Goal: Find specific page/section: Find specific page/section

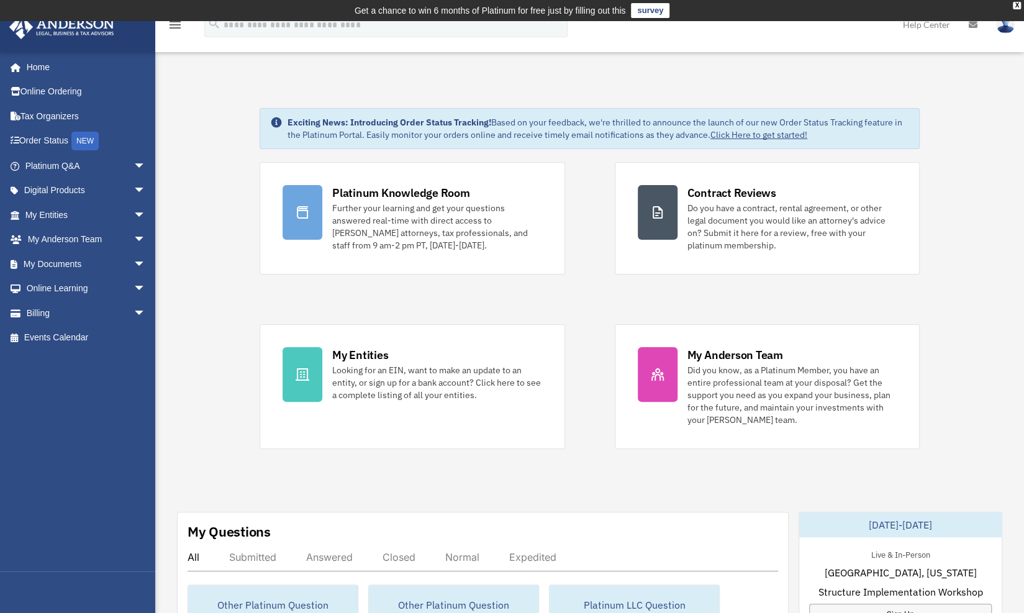
click at [75, 265] on link "My Documents arrow_drop_down" at bounding box center [87, 264] width 156 height 25
click at [134, 265] on span "arrow_drop_down" at bounding box center [146, 264] width 25 height 25
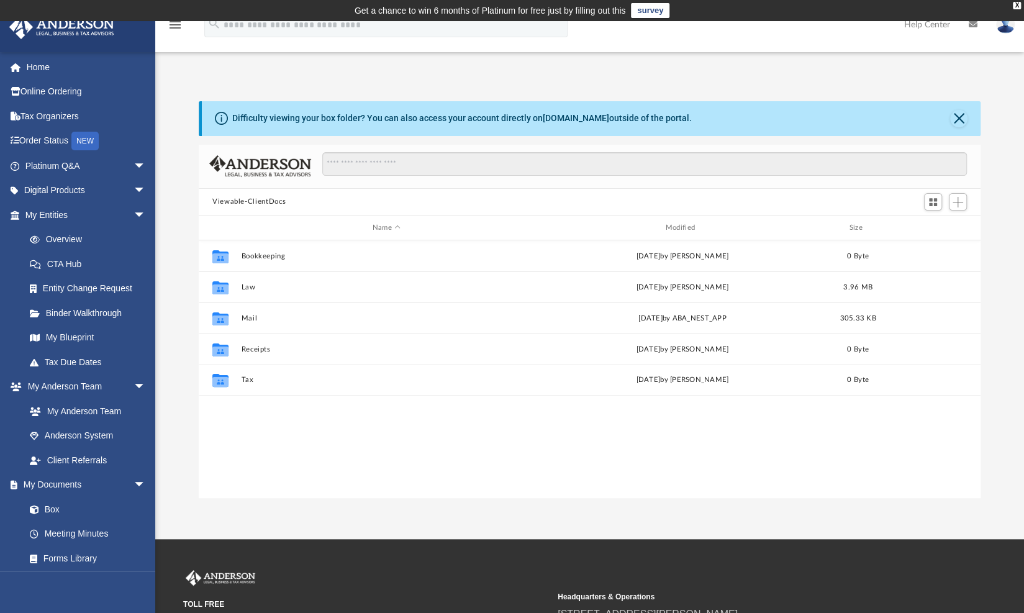
scroll to position [273, 772]
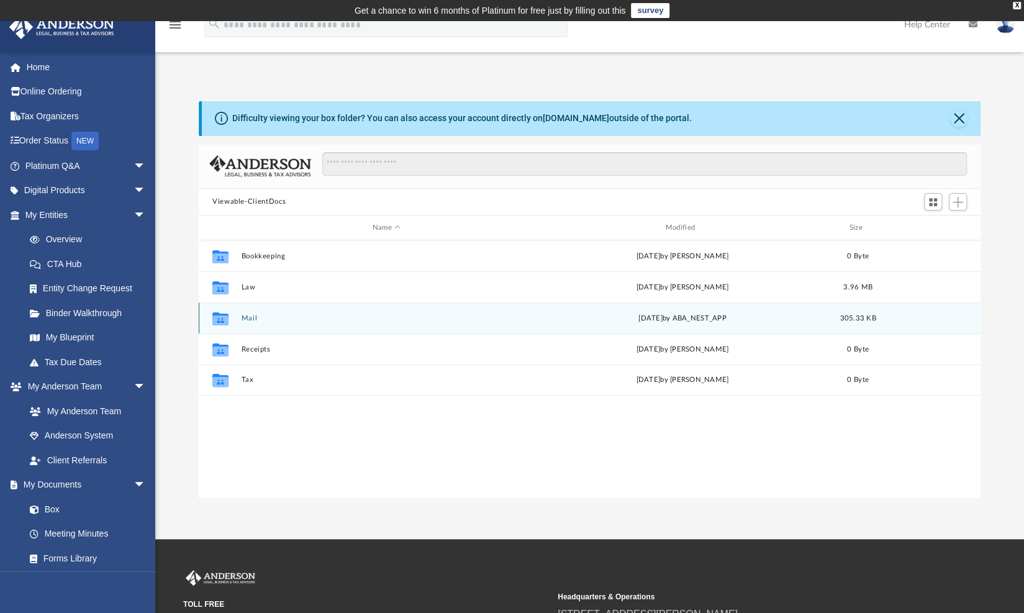
click at [248, 319] on button "Mail" at bounding box center [386, 318] width 291 height 8
